Goal: Check status

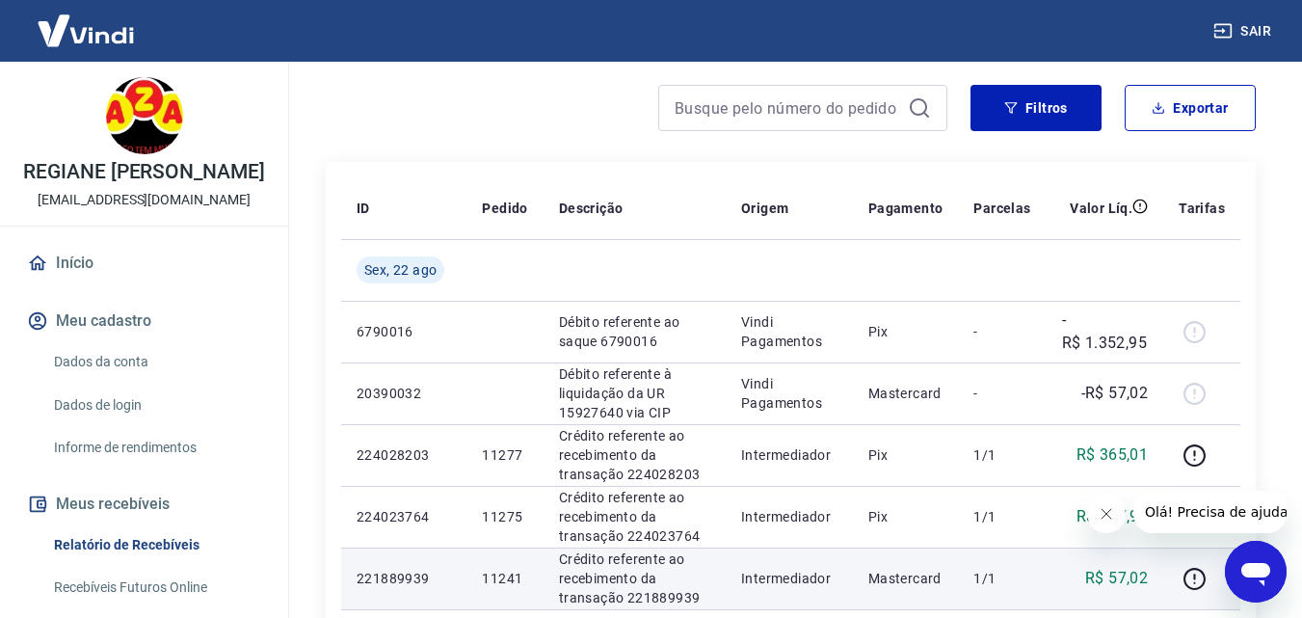
scroll to position [386, 0]
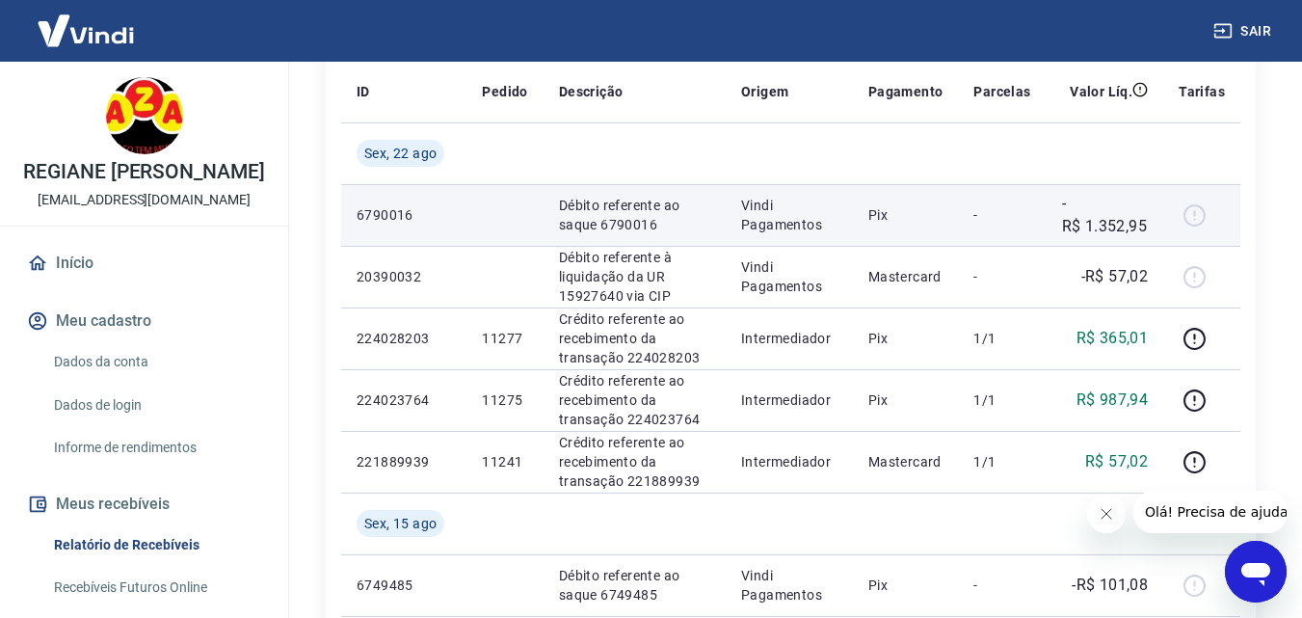
click at [1129, 208] on p "-R$ 1.352,95" at bounding box center [1105, 215] width 87 height 46
click at [1133, 234] on p "-R$ 1.352,95" at bounding box center [1105, 215] width 87 height 46
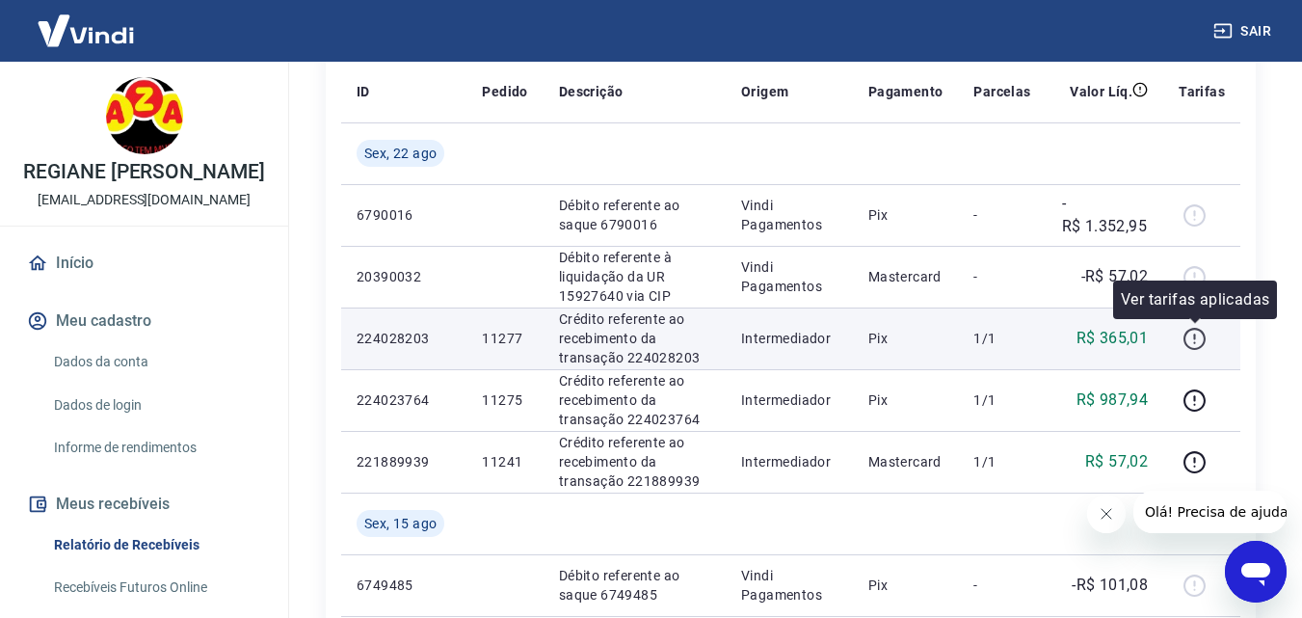
click at [1196, 341] on icon "button" at bounding box center [1195, 339] width 24 height 24
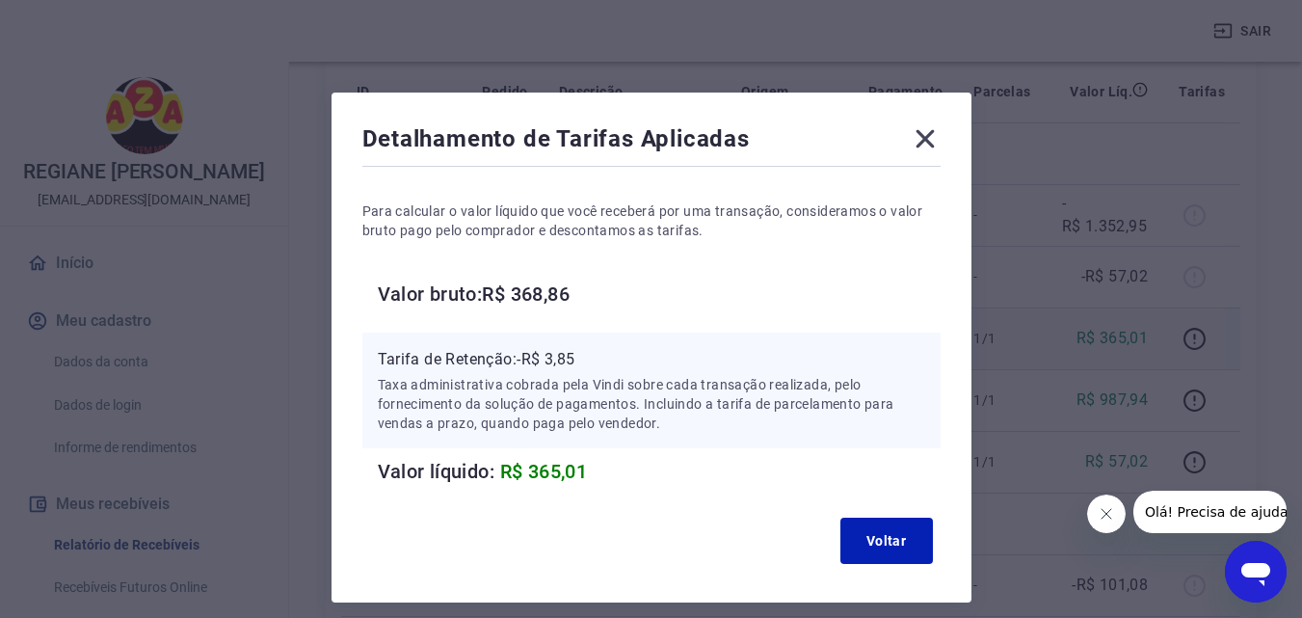
click at [929, 135] on icon at bounding box center [925, 139] width 18 height 18
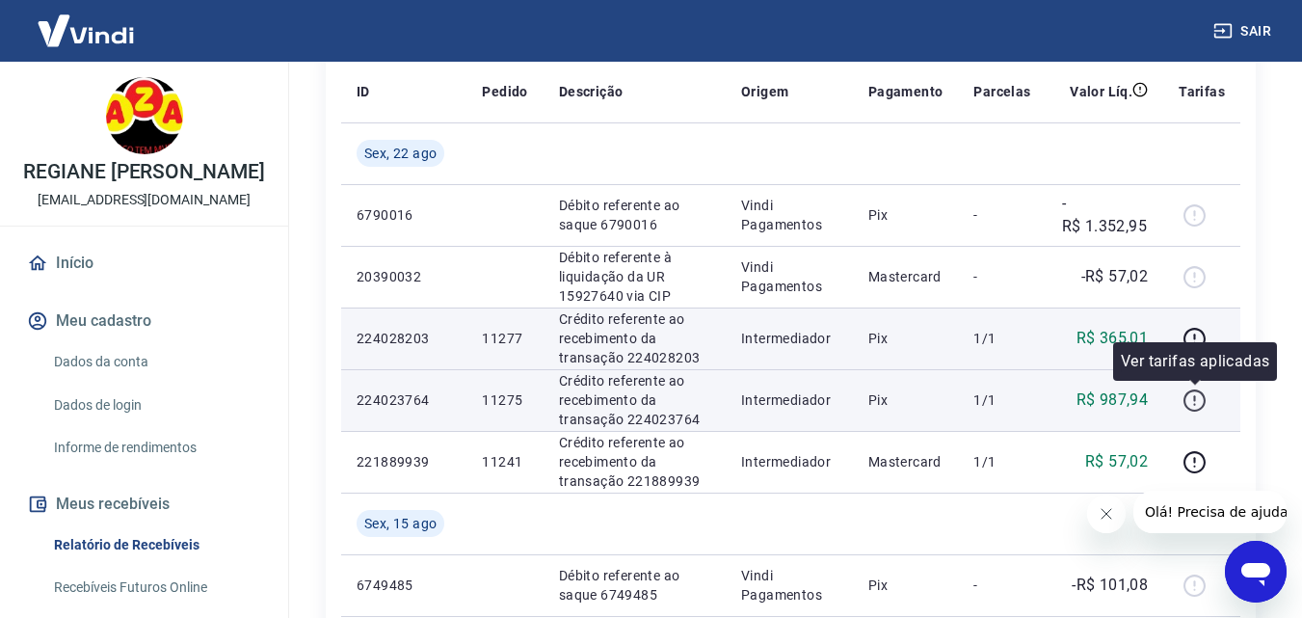
click at [1185, 402] on icon "button" at bounding box center [1195, 400] width 24 height 24
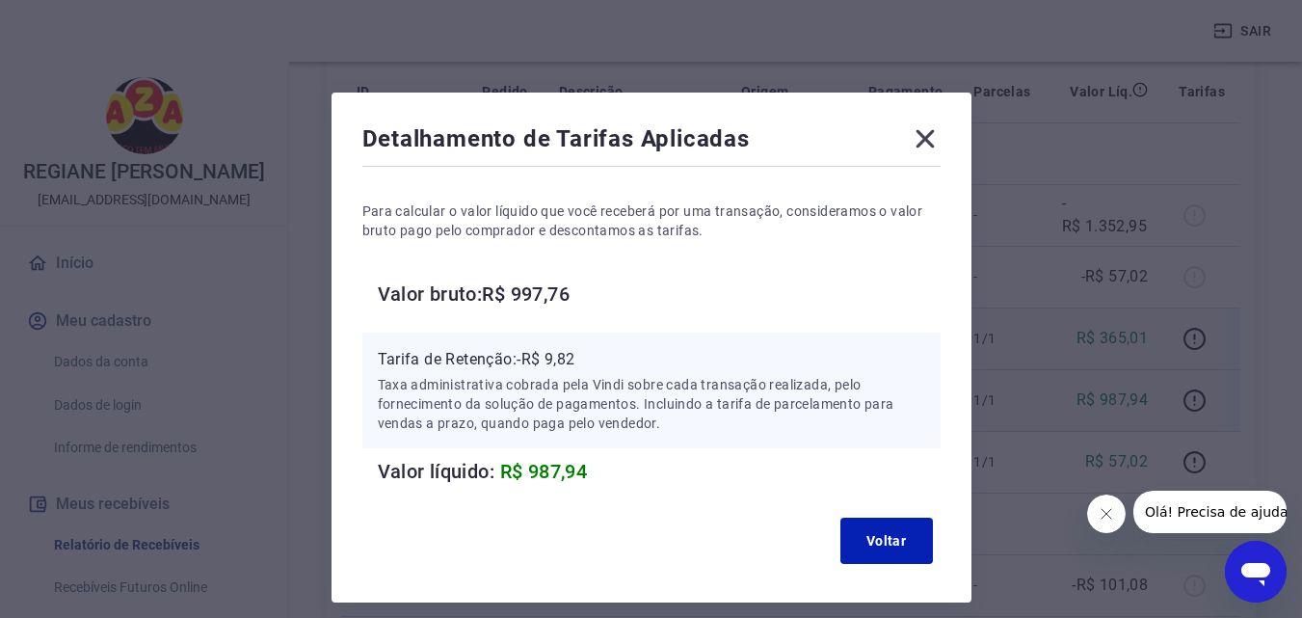
click at [920, 139] on icon at bounding box center [925, 138] width 31 height 31
